Goal: Find specific fact: Find specific fact

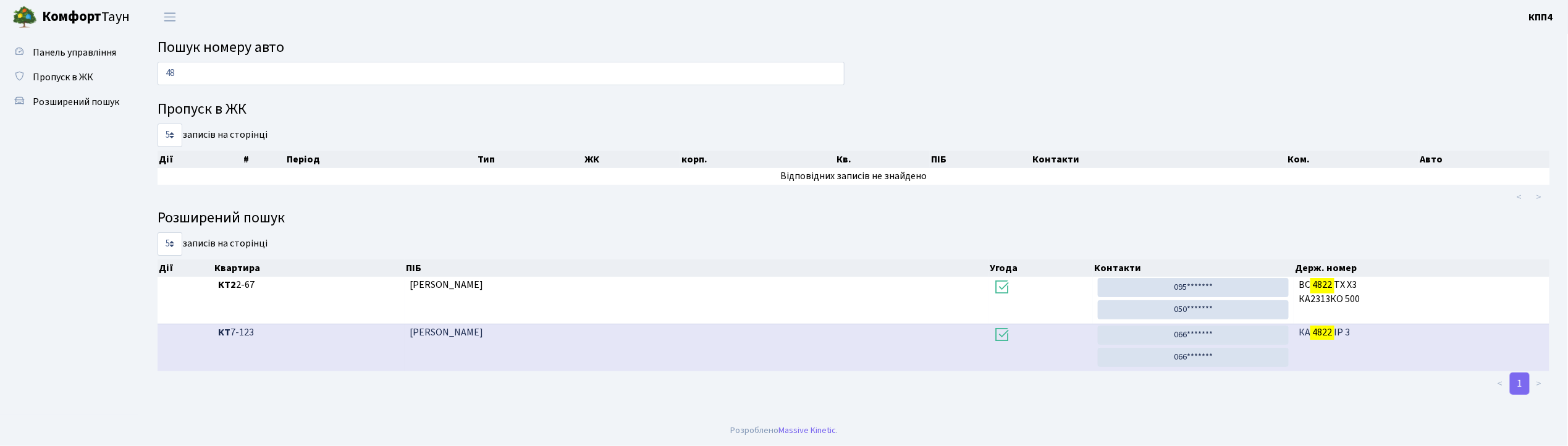
type input "4"
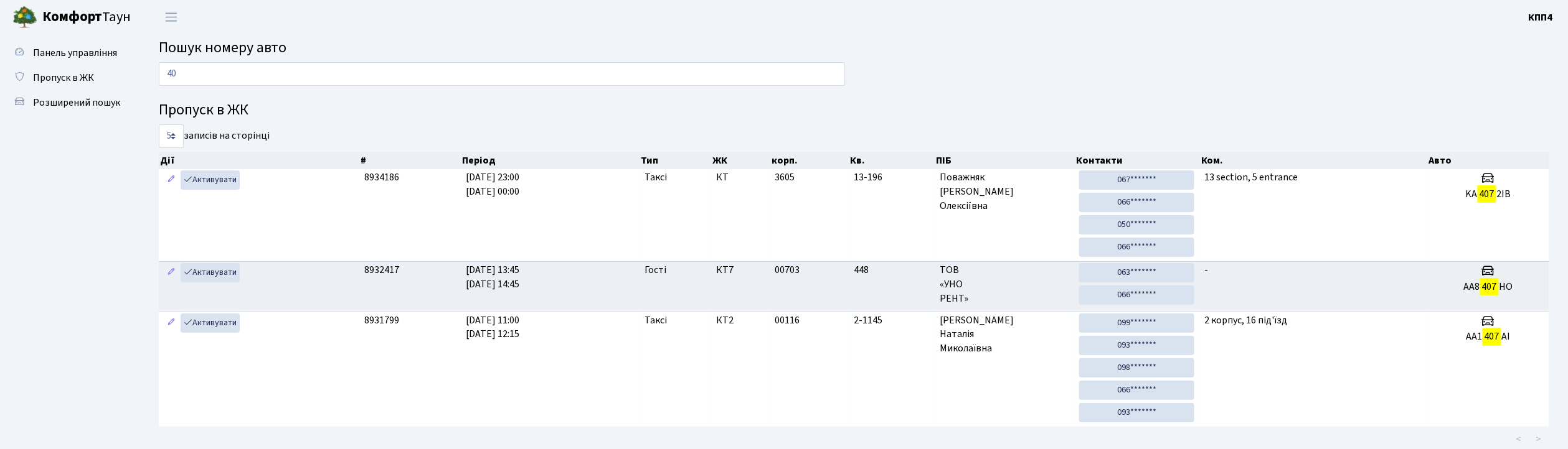
type input "4"
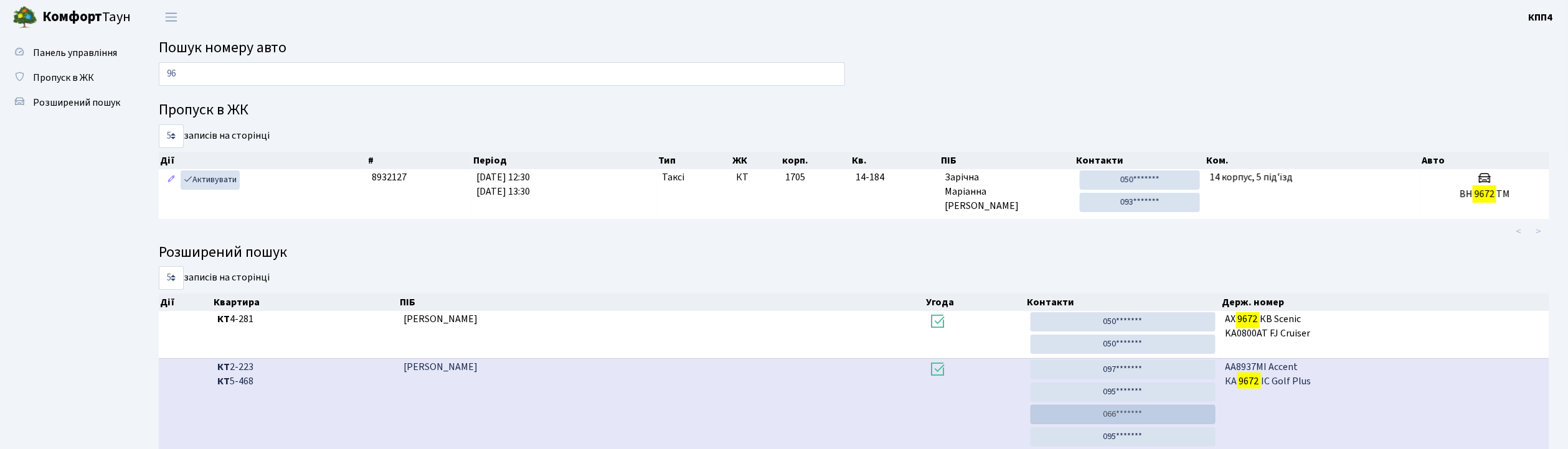
type input "9"
